Goal: Transaction & Acquisition: Purchase product/service

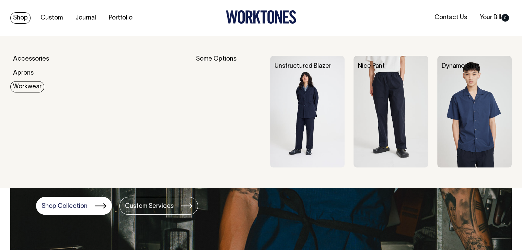
click at [32, 85] on link "Workwear" at bounding box center [27, 86] width 34 height 11
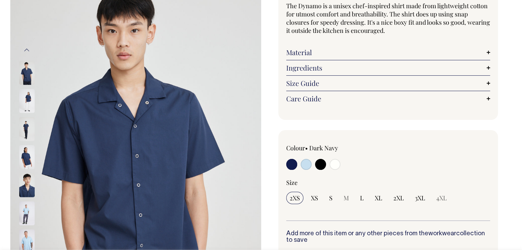
scroll to position [69, 0]
click at [335, 165] on input "radio" at bounding box center [334, 164] width 11 height 11
radio input "true"
select select "Off-White"
